Goal: Transaction & Acquisition: Purchase product/service

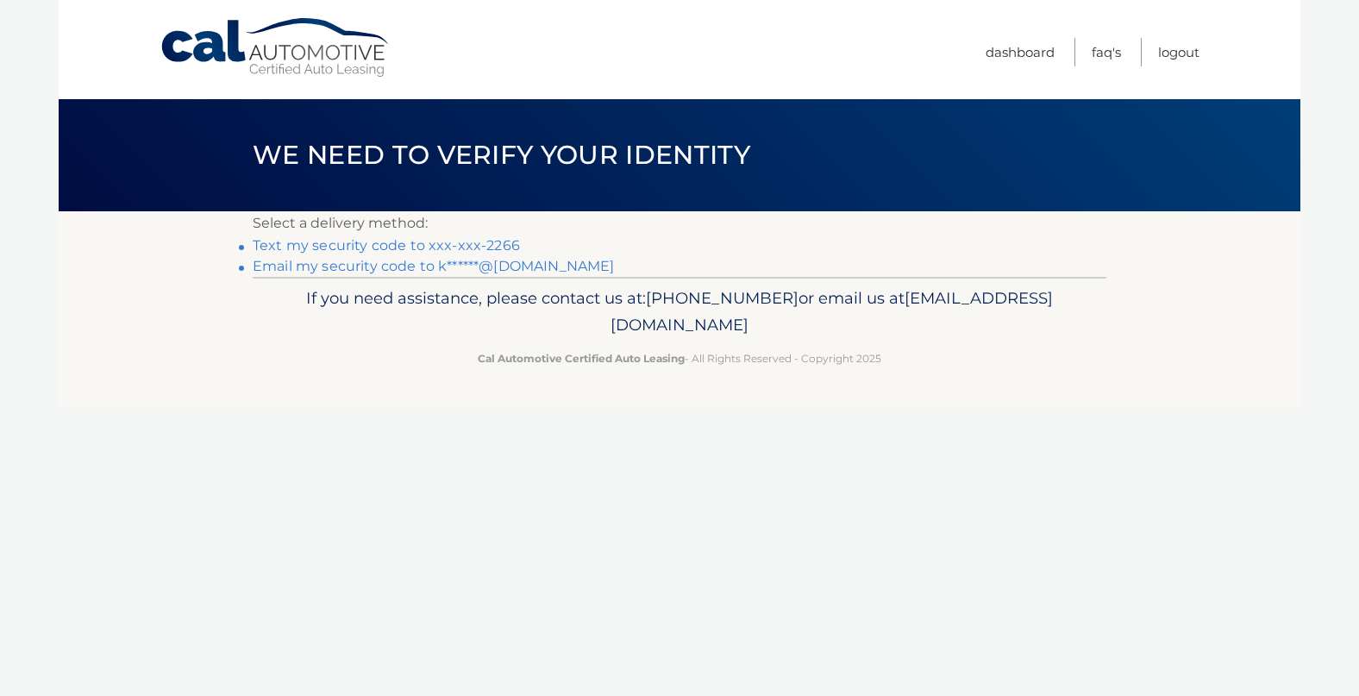
click at [359, 243] on link "Text my security code to xxx-xxx-2266" at bounding box center [386, 245] width 267 height 16
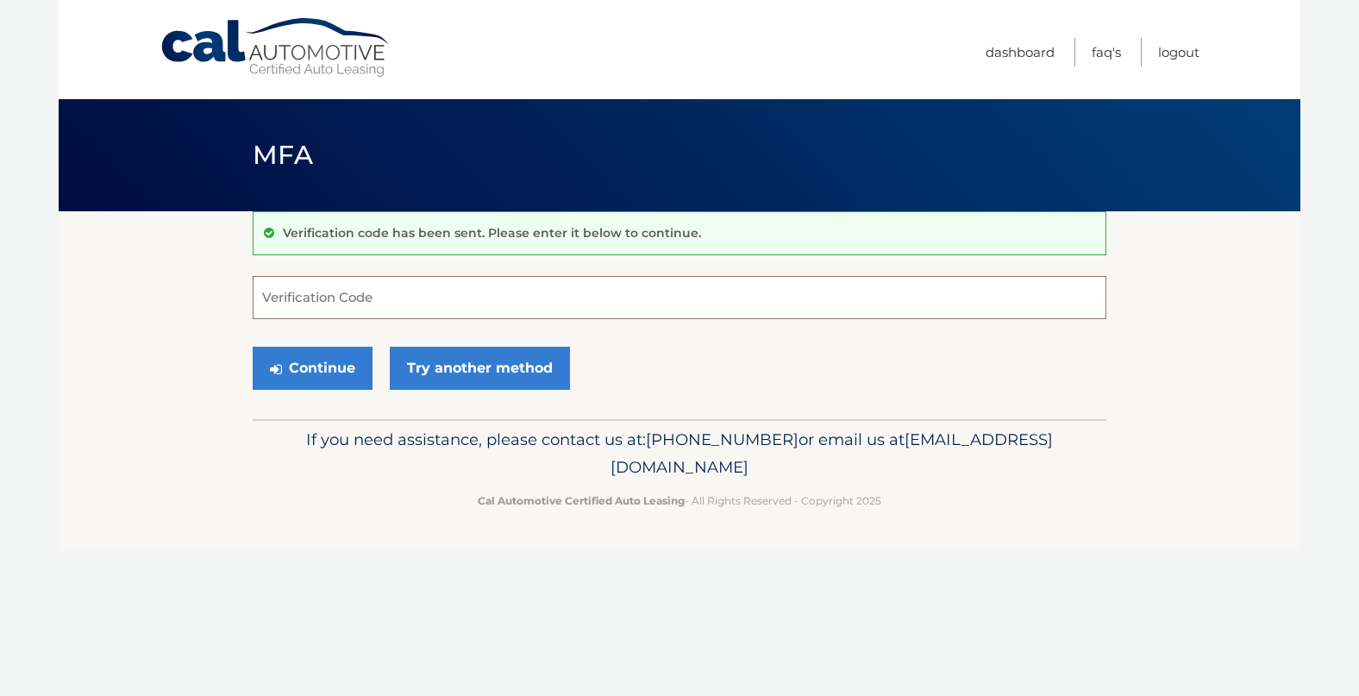
click at [276, 294] on input "Verification Code" at bounding box center [680, 297] width 854 height 43
type input "153593"
click at [322, 366] on button "Continue" at bounding box center [313, 368] width 120 height 43
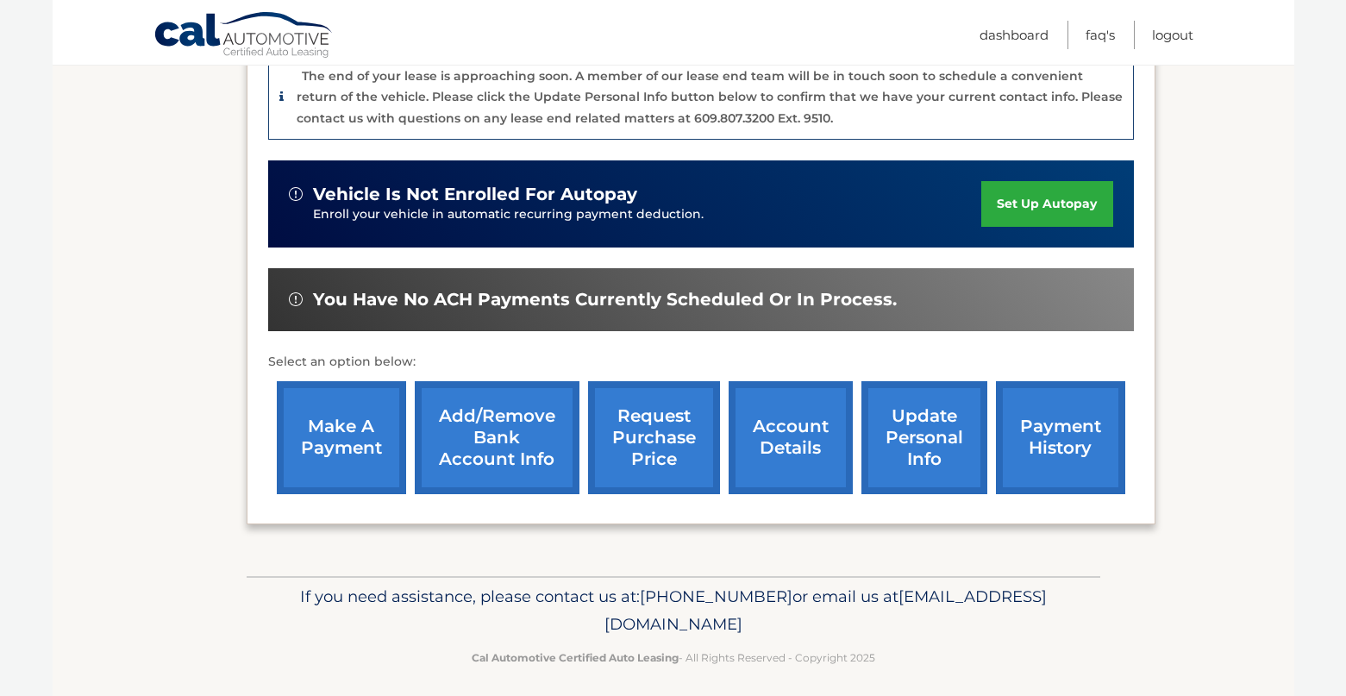
scroll to position [480, 0]
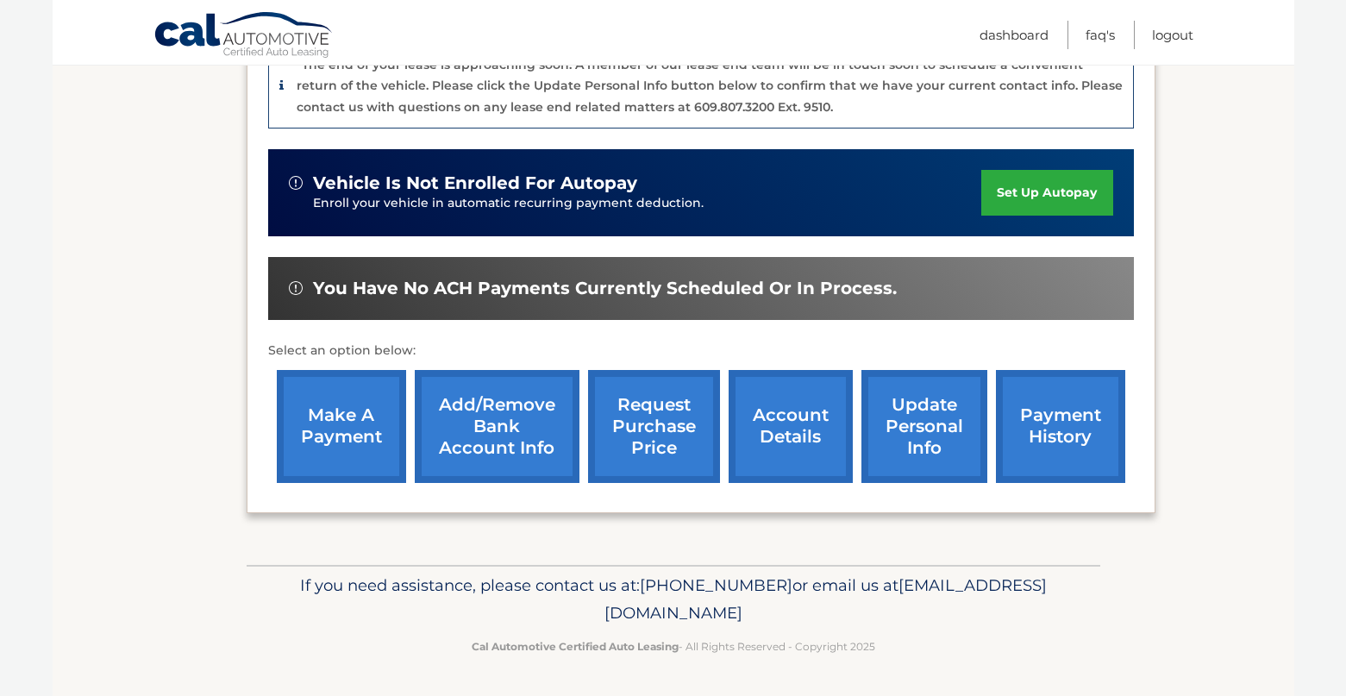
click at [352, 429] on link "make a payment" at bounding box center [341, 426] width 129 height 113
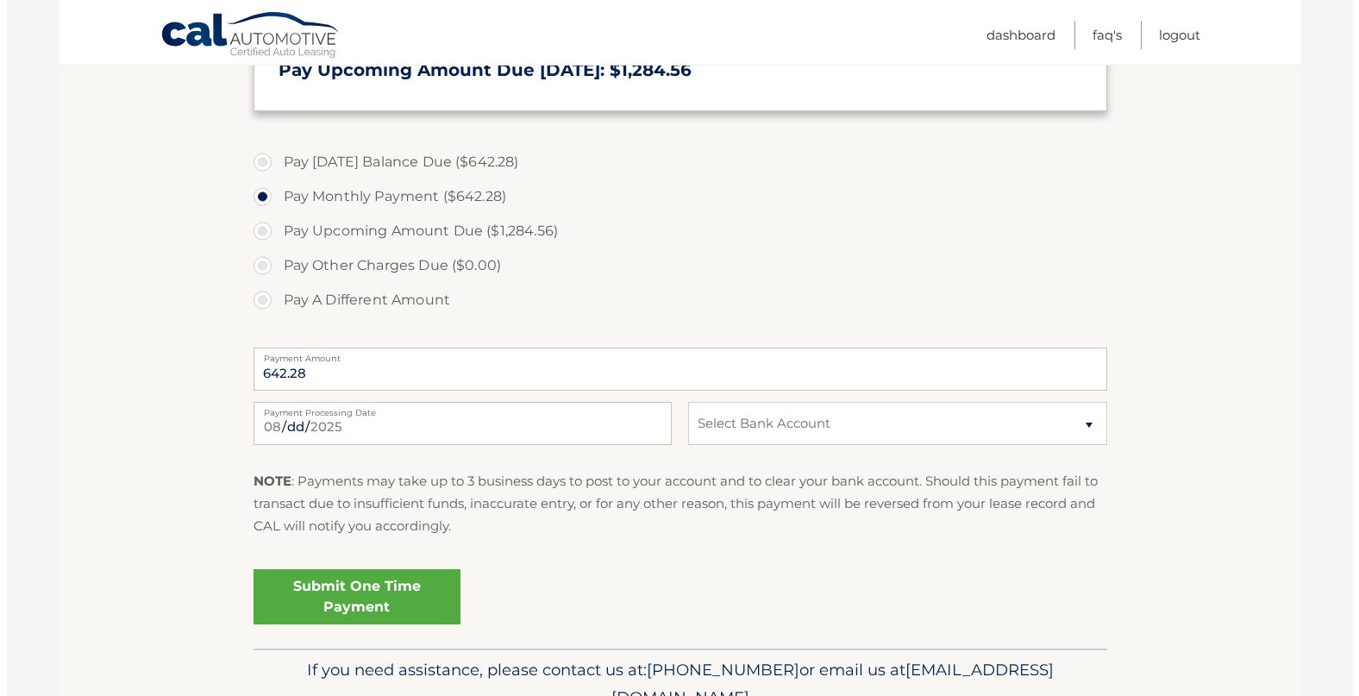
scroll to position [604, 0]
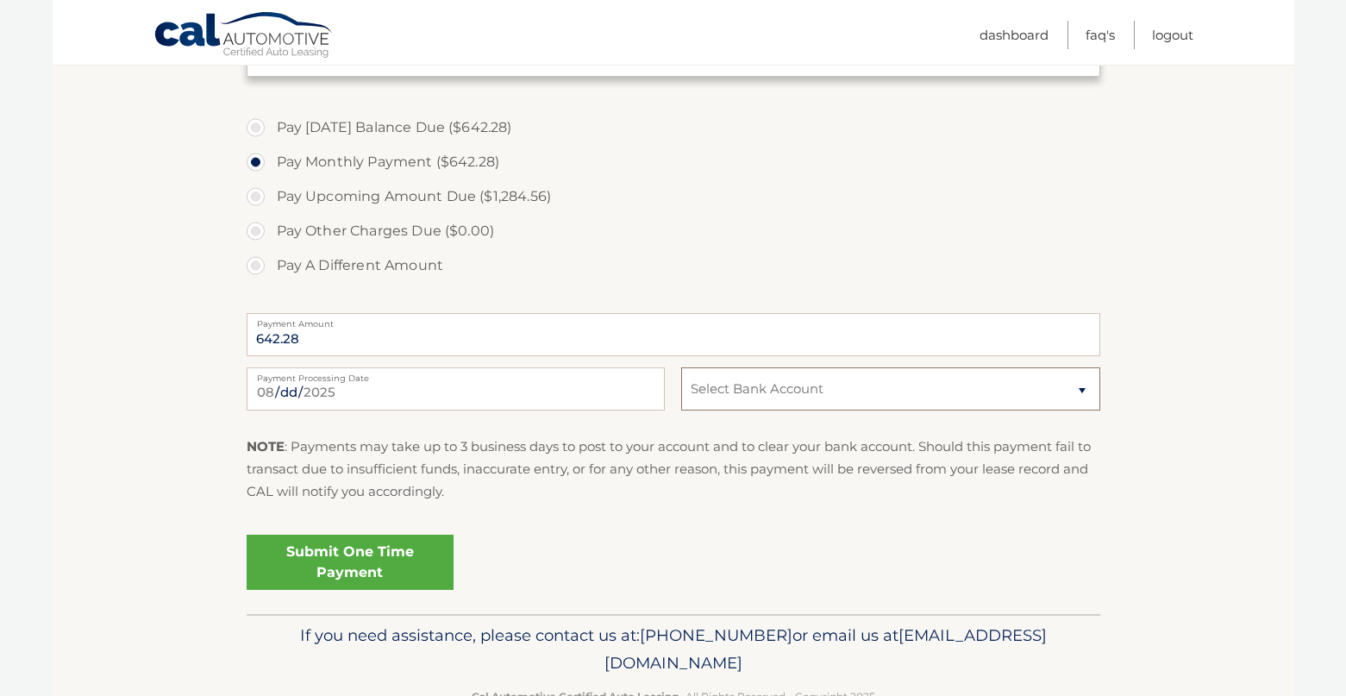
click at [1083, 386] on select "Select Bank Account Checking WELLS FARGO BANK *****2544 Checking WELLS FARGO BA…" at bounding box center [890, 388] width 418 height 43
select select "OTRlMmUwMGMtMzQ4OC00NThhLTgyZTEtMmZjMzRkZmI3NGYy"
click at [681, 367] on select "Select Bank Account Checking WELLS FARGO BANK *****2544 Checking WELLS FARGO BA…" at bounding box center [890, 388] width 418 height 43
click at [333, 558] on link "Submit One Time Payment" at bounding box center [350, 562] width 207 height 55
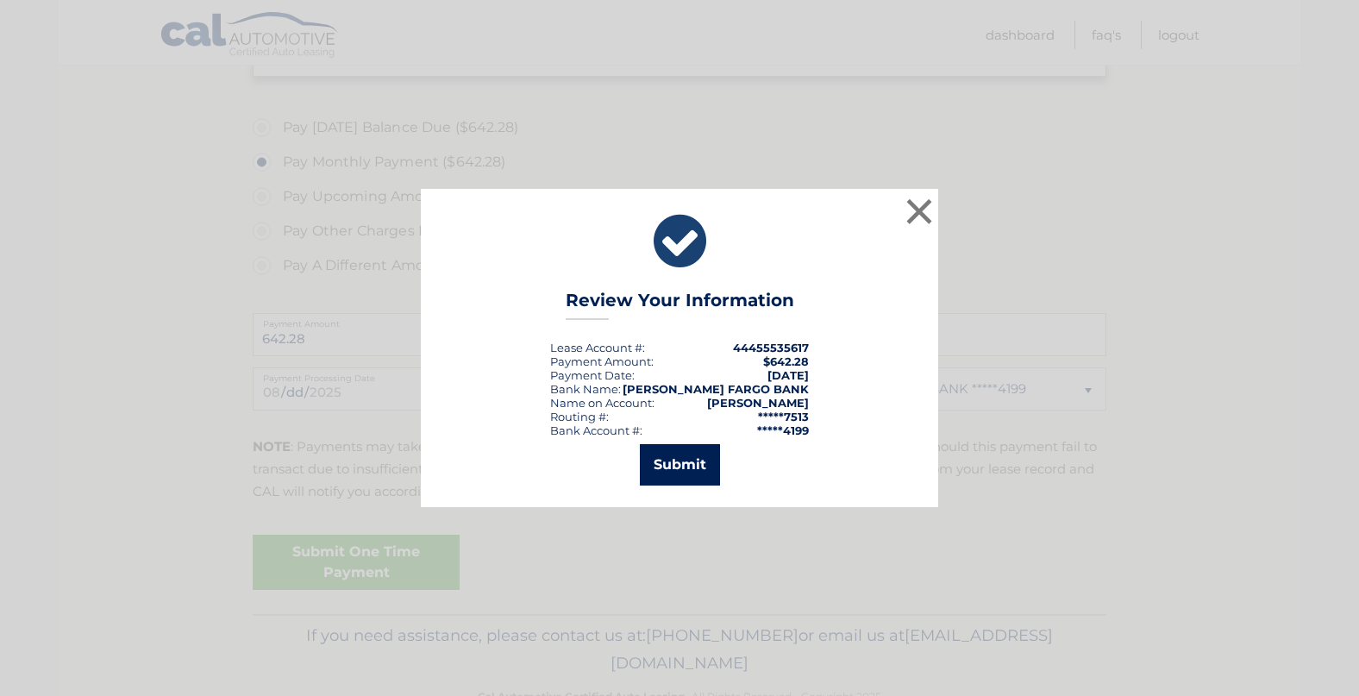
click at [675, 466] on button "Submit" at bounding box center [680, 464] width 80 height 41
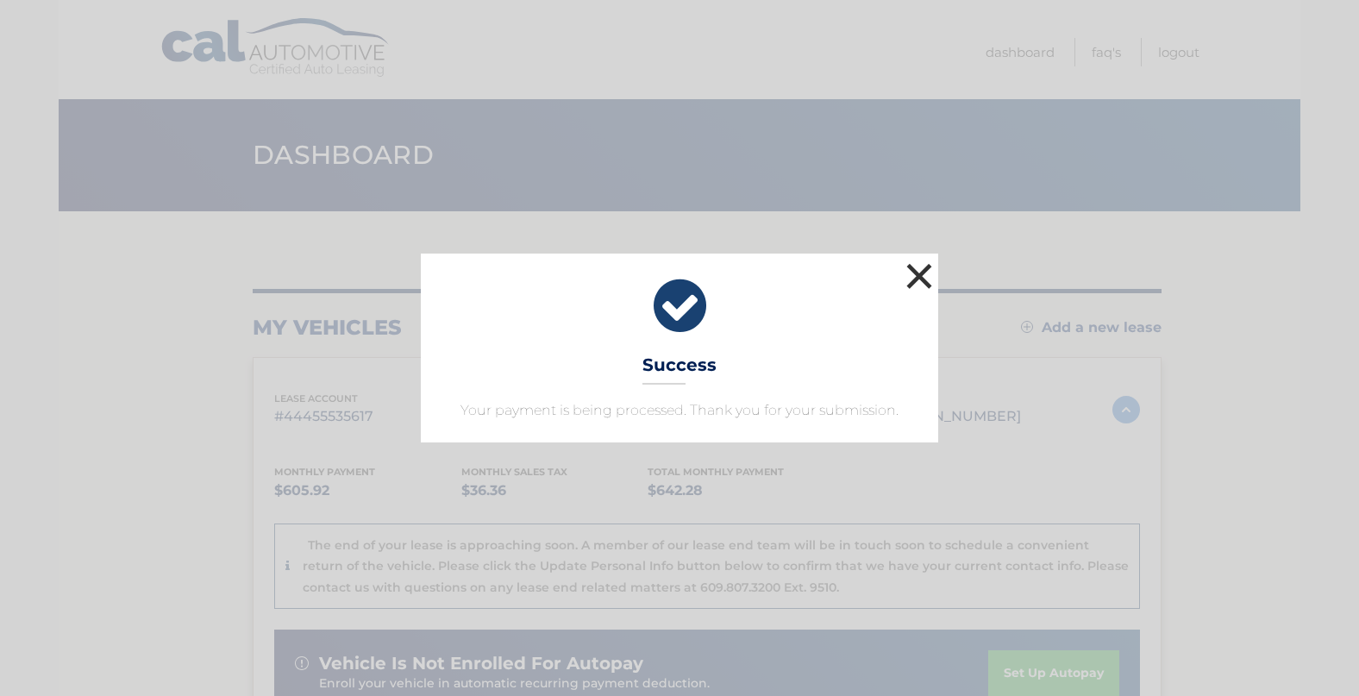
click at [912, 272] on button "×" at bounding box center [919, 276] width 34 height 34
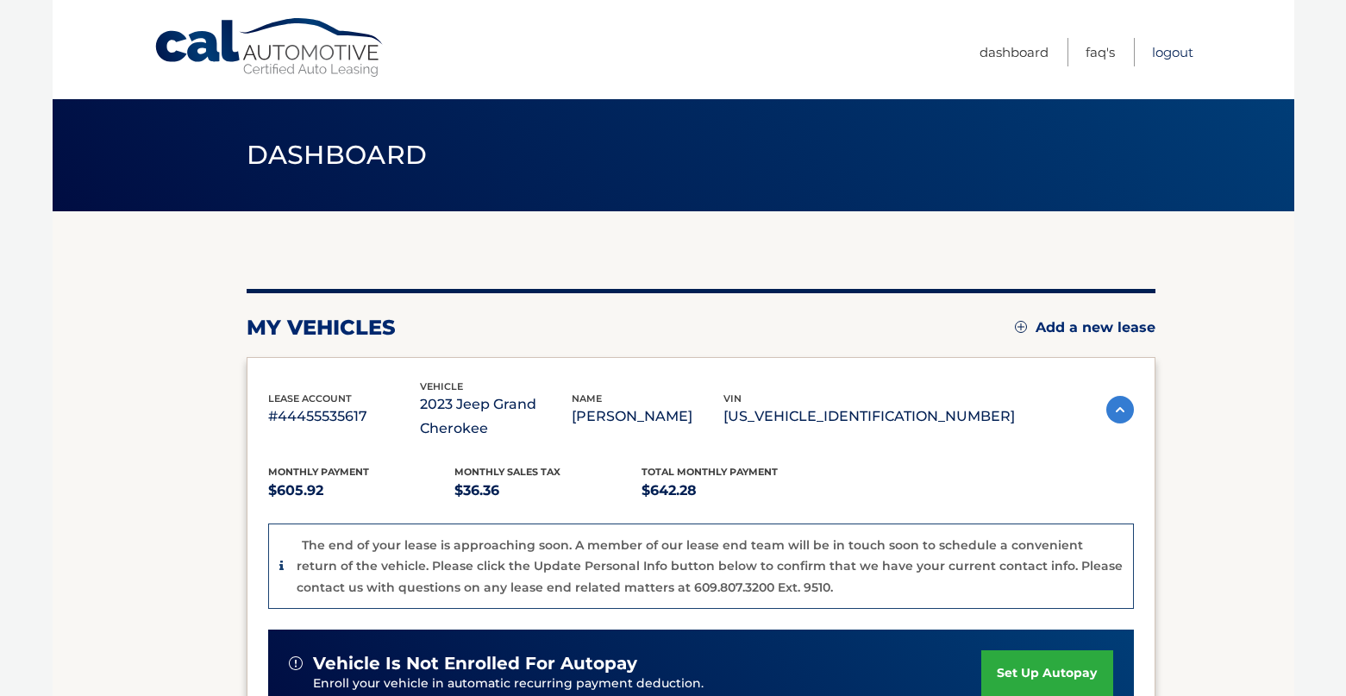
click at [1164, 47] on link "Logout" at bounding box center [1172, 52] width 41 height 28
